Goal: Task Accomplishment & Management: Complete application form

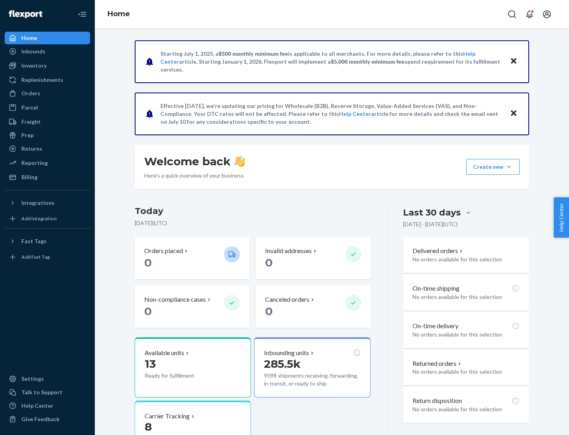
click at [509, 167] on button "Create new Create new inbound Create new order Create new product" at bounding box center [493, 167] width 53 height 16
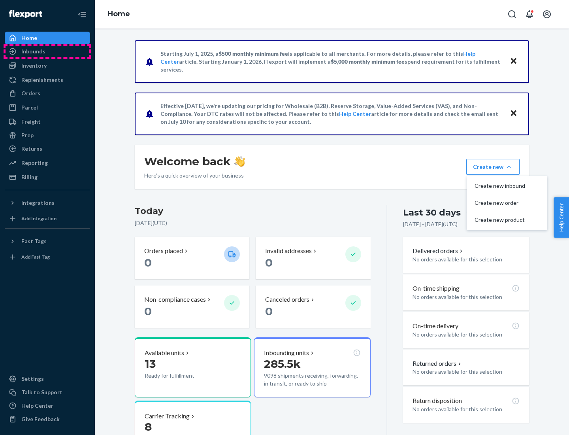
click at [47, 51] on div "Inbounds" at bounding box center [48, 51] width 84 height 11
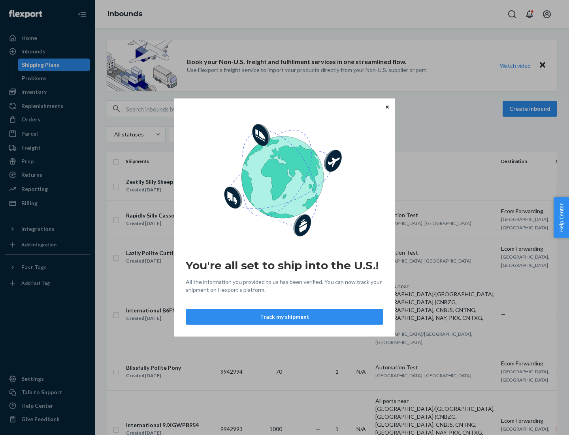
click at [285, 317] on button "Track my shipment" at bounding box center [285, 317] width 198 height 16
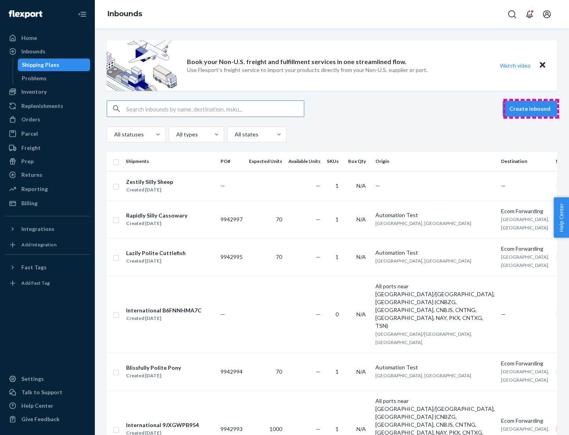
click at [531, 109] on button "Create inbound" at bounding box center [530, 109] width 55 height 16
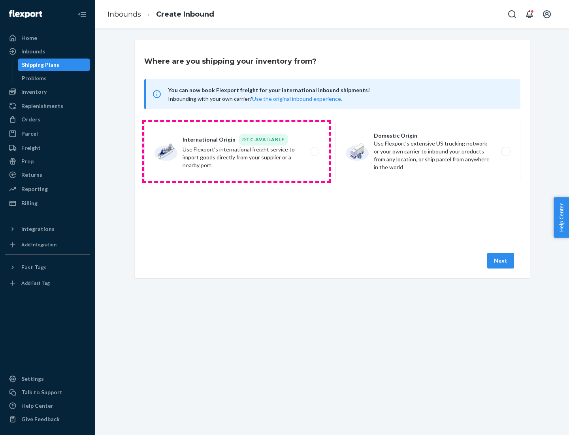
click at [237, 151] on label "International Origin DTC Available Use Flexport's international freight service…" at bounding box center [236, 151] width 185 height 59
click at [314, 151] on input "International Origin DTC Available Use Flexport's international freight service…" at bounding box center [316, 151] width 5 height 5
radio input "true"
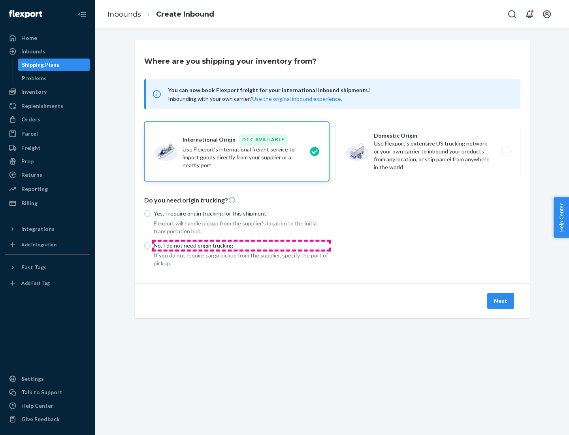
click at [242, 245] on p "No, I do not need origin trucking" at bounding box center [242, 246] width 176 height 8
click at [151, 245] on input "No, I do not need origin trucking" at bounding box center [147, 245] width 6 height 6
radio input "true"
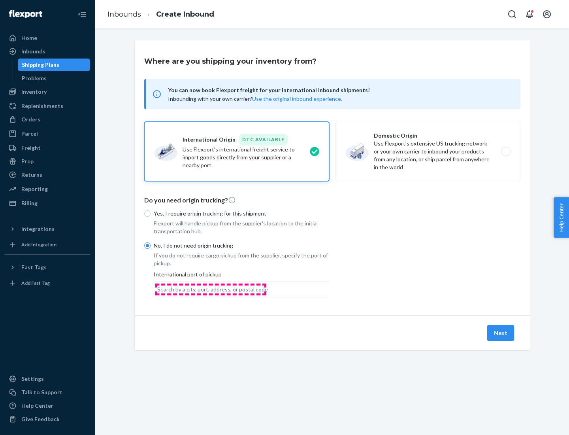
click at [211, 289] on div "Search by a city, port, address, or postal code" at bounding box center [212, 289] width 111 height 8
click at [158, 289] on input "Search by a city, port, address, or postal code" at bounding box center [157, 289] width 1 height 8
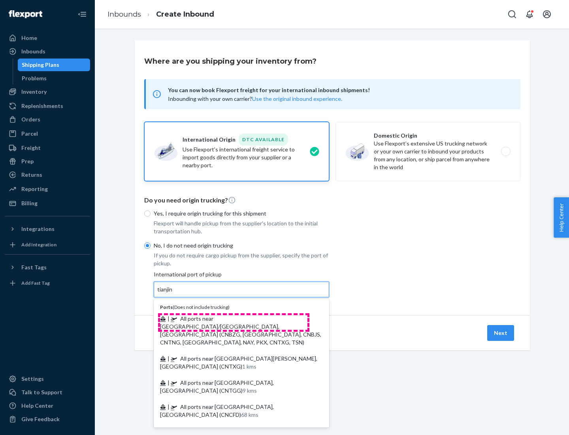
click at [234, 318] on span "| All ports near [GEOGRAPHIC_DATA]/[GEOGRAPHIC_DATA], [GEOGRAPHIC_DATA] (CNBZG,…" at bounding box center [240, 330] width 161 height 30
click at [174, 293] on input "tianjin" at bounding box center [165, 289] width 16 height 8
type input "All ports near [GEOGRAPHIC_DATA]/[GEOGRAPHIC_DATA], [GEOGRAPHIC_DATA] (CNBZG, […"
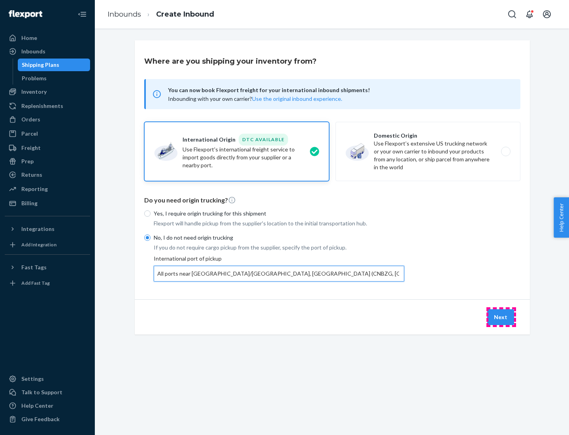
click at [501, 317] on button "Next" at bounding box center [501, 317] width 27 height 16
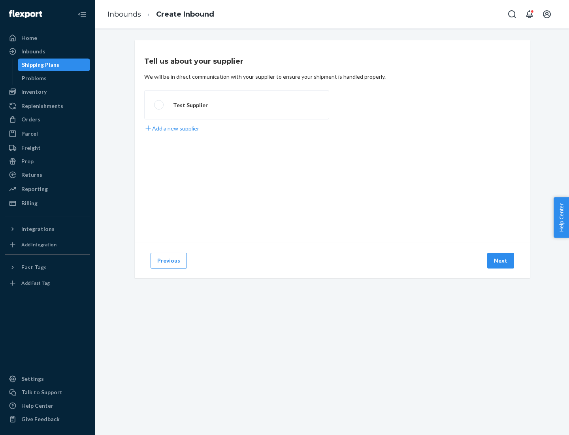
click at [237, 105] on label "Test Supplier" at bounding box center [236, 104] width 185 height 29
click at [159, 105] on input "Test Supplier" at bounding box center [156, 104] width 5 height 5
radio input "true"
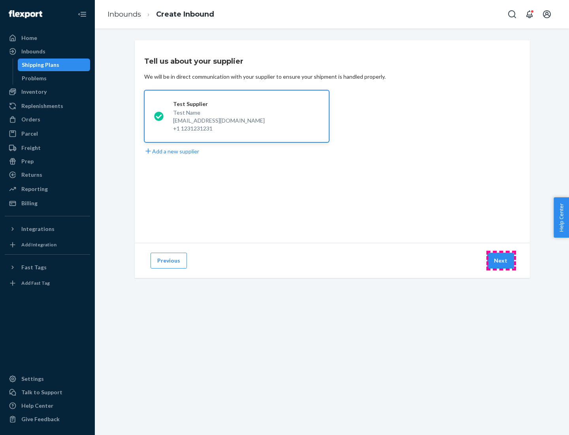
click at [501, 261] on button "Next" at bounding box center [501, 261] width 27 height 16
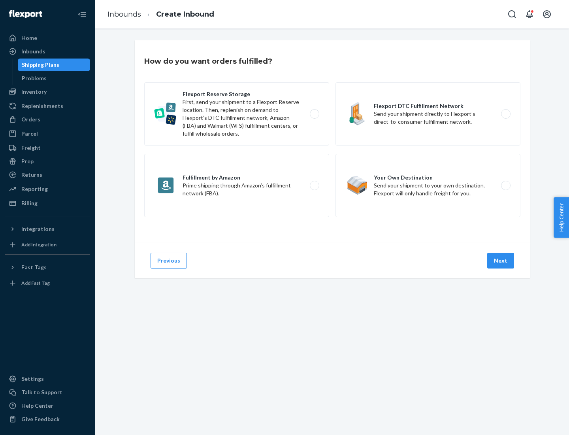
click at [237, 114] on label "Flexport Reserve Storage First, send your shipment to a Flexport Reserve locati…" at bounding box center [236, 113] width 185 height 63
click at [314, 114] on input "Flexport Reserve Storage First, send your shipment to a Flexport Reserve locati…" at bounding box center [316, 114] width 5 height 5
radio input "true"
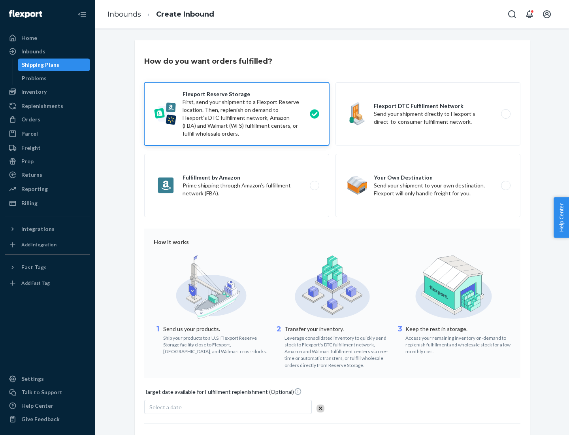
scroll to position [65, 0]
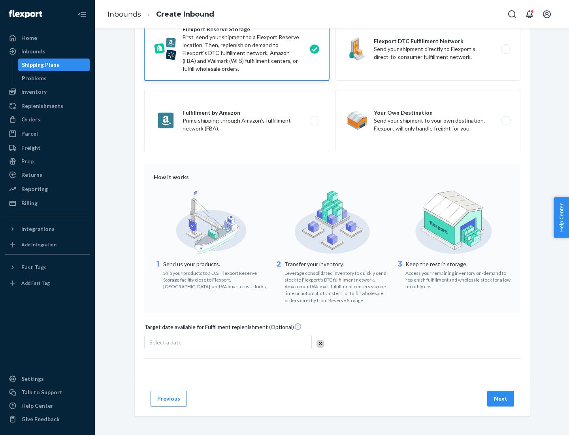
click at [501, 398] on button "Next" at bounding box center [501, 399] width 27 height 16
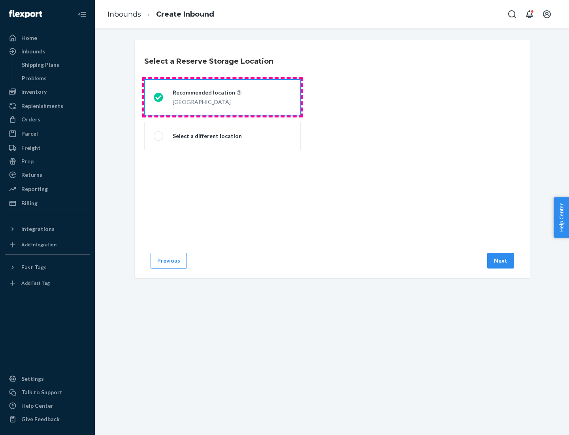
click at [223, 97] on div "[GEOGRAPHIC_DATA]" at bounding box center [207, 100] width 69 height 9
click at [159, 97] on input "Recommended location [GEOGRAPHIC_DATA]" at bounding box center [156, 97] width 5 height 5
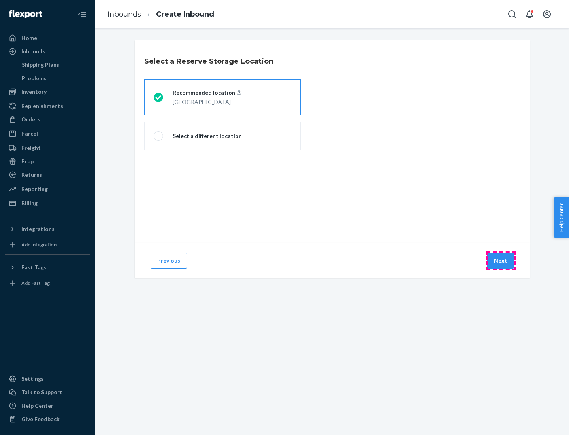
click at [501, 261] on button "Next" at bounding box center [501, 261] width 27 height 16
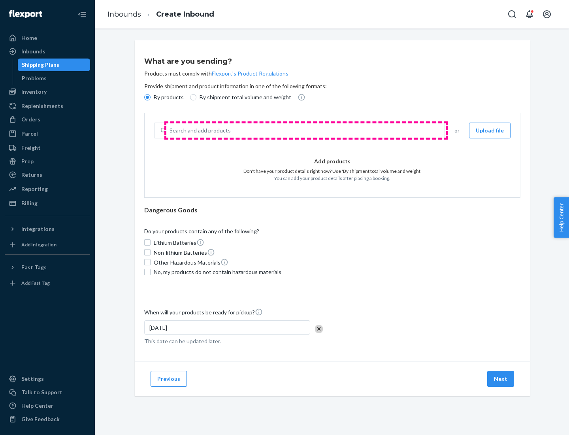
click at [306, 130] on div "Search and add products" at bounding box center [305, 130] width 278 height 14
click at [170, 130] on input "Search and add products" at bounding box center [170, 131] width 1 height 8
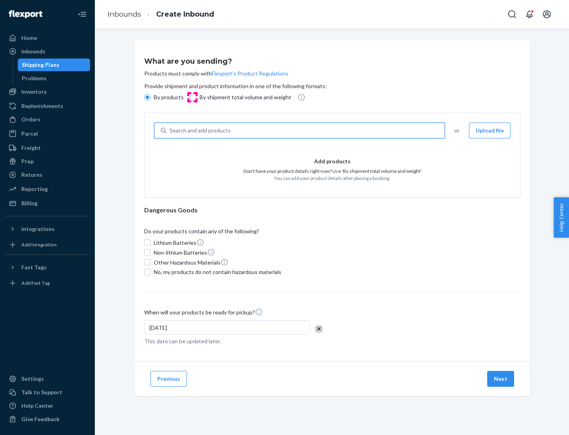
click at [192, 97] on input "By shipment total volume and weight" at bounding box center [193, 97] width 6 height 6
radio input "true"
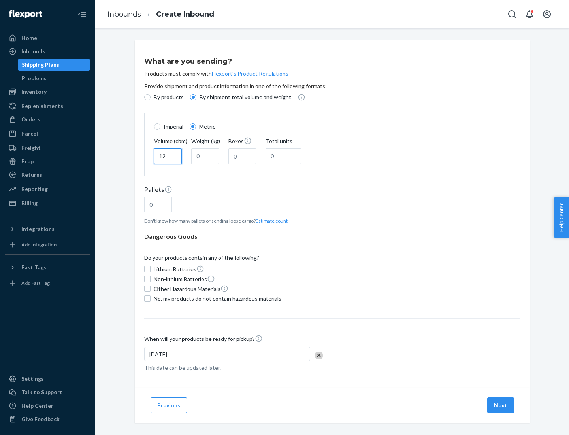
type input "12"
type input "22"
type input "222"
type input "121"
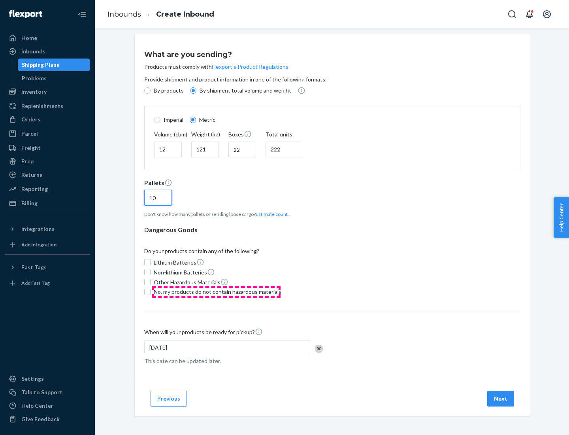
type input "10"
click at [216, 291] on span "No, my products do not contain hazardous materials" at bounding box center [218, 292] width 128 height 8
click at [151, 291] on input "No, my products do not contain hazardous materials" at bounding box center [147, 292] width 6 height 6
checkbox input "true"
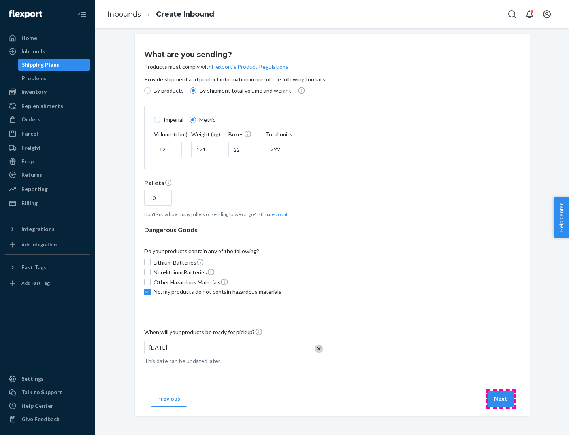
click at [501, 398] on button "Next" at bounding box center [501, 399] width 27 height 16
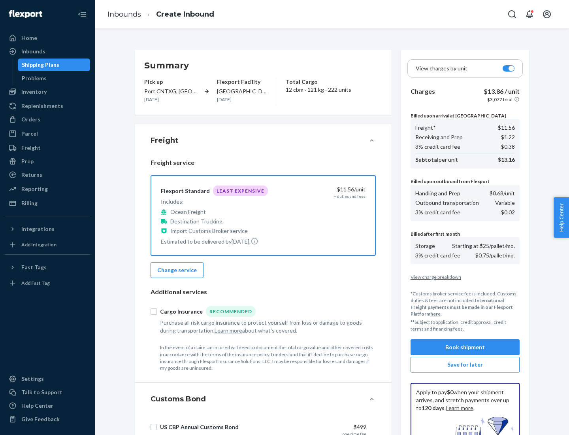
scroll to position [115, 0]
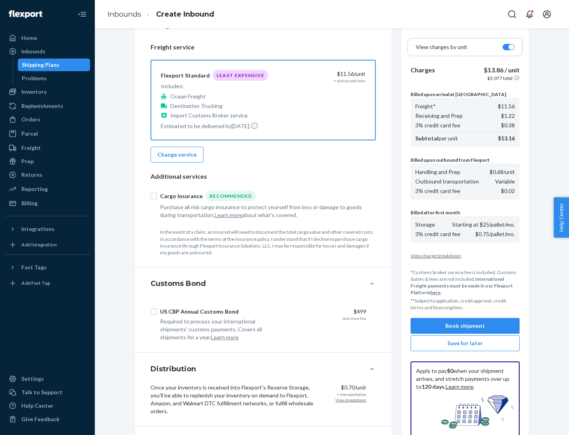
click at [465, 326] on button "Book shipment" at bounding box center [465, 326] width 109 height 16
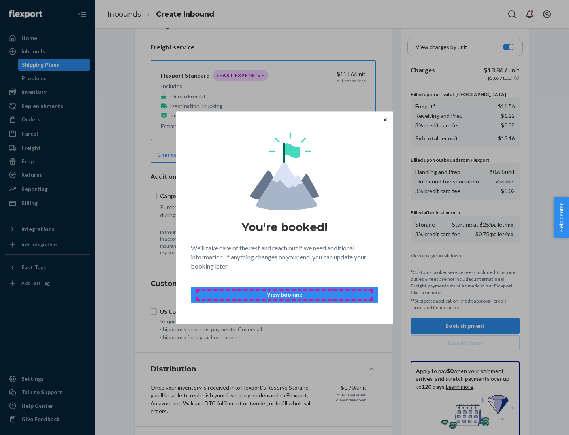
click at [285, 294] on p "View booking" at bounding box center [285, 295] width 174 height 8
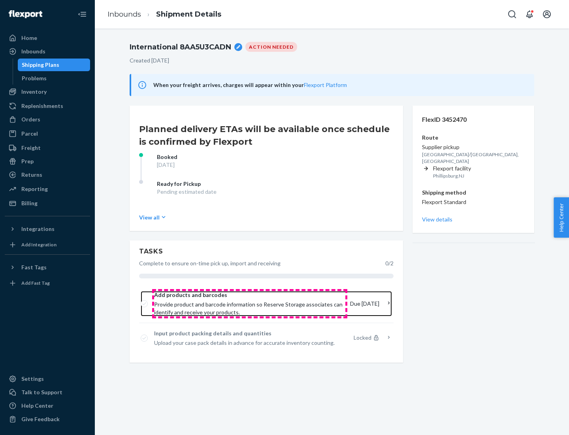
click at [250, 304] on span "Provide product and barcode information so Reserve Storage associates can ident…" at bounding box center [249, 309] width 190 height 16
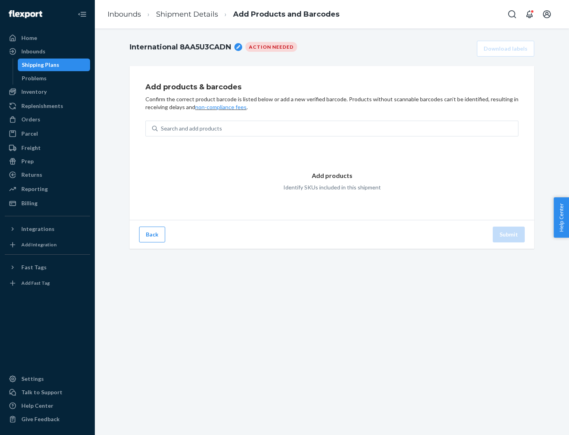
click at [338, 129] on div "Search and add products" at bounding box center [338, 128] width 361 height 14
click at [162, 129] on input "Search and add products" at bounding box center [161, 129] width 1 height 8
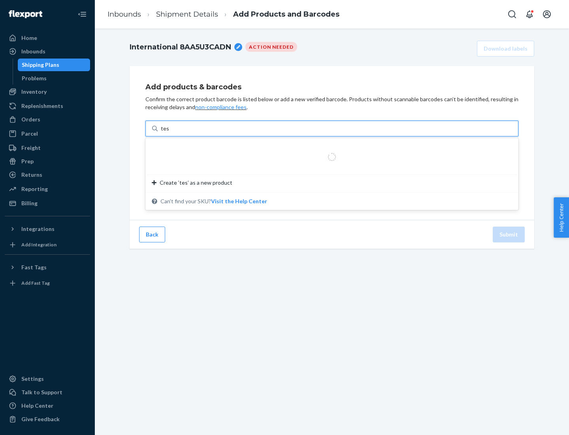
type input "test"
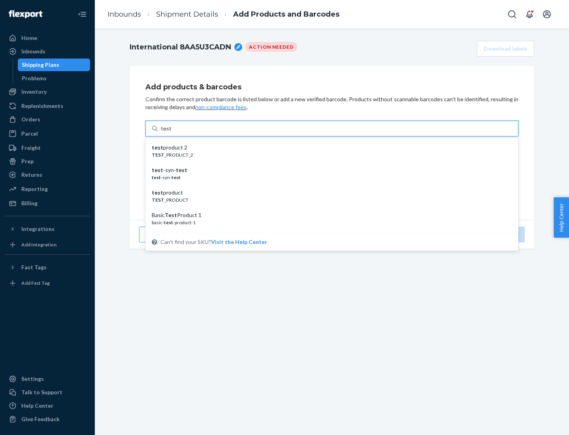
scroll to position [30, 0]
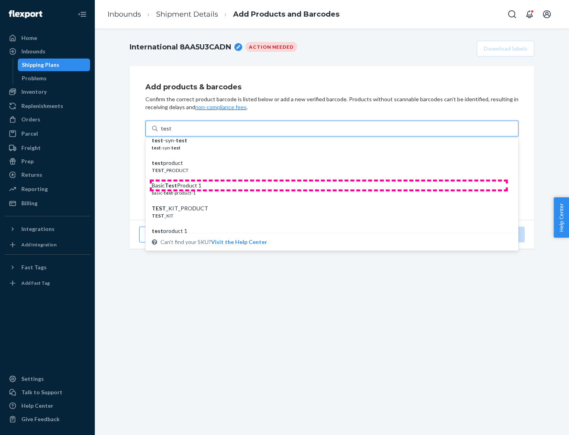
click at [329, 185] on div "Basic Test Product 1" at bounding box center [329, 185] width 354 height 8
click at [171, 132] on input "test" at bounding box center [166, 129] width 10 height 8
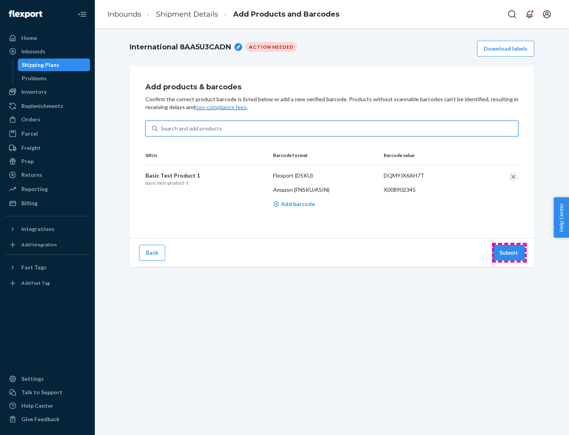
click at [509, 252] on button "Submit" at bounding box center [509, 253] width 32 height 16
